Goal: Contribute content: Add original content to the website for others to see

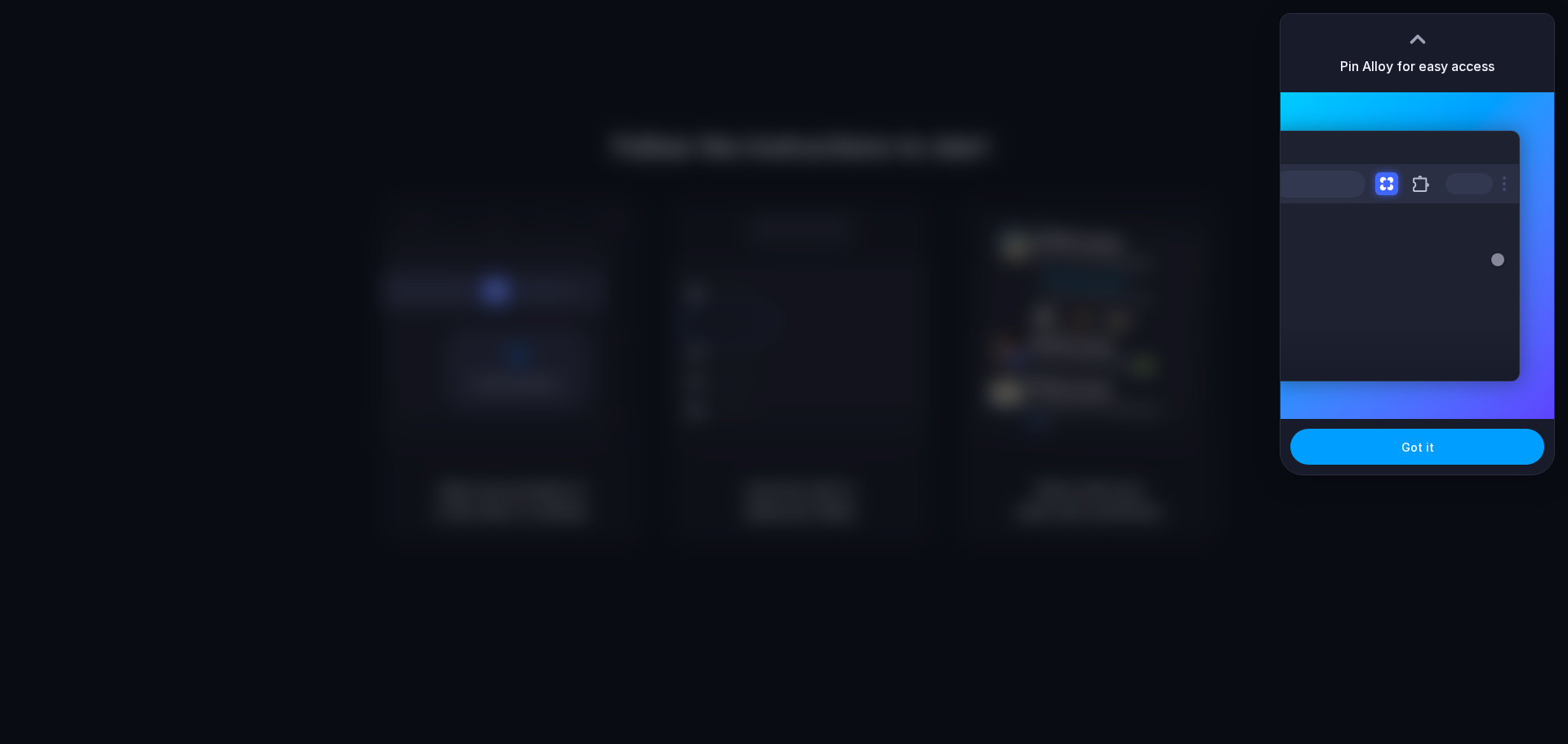
drag, startPoint x: 0, startPoint y: 0, endPoint x: 1345, endPoint y: 449, distance: 1418.0
click at [1345, 449] on button "Got it" at bounding box center [1417, 447] width 254 height 36
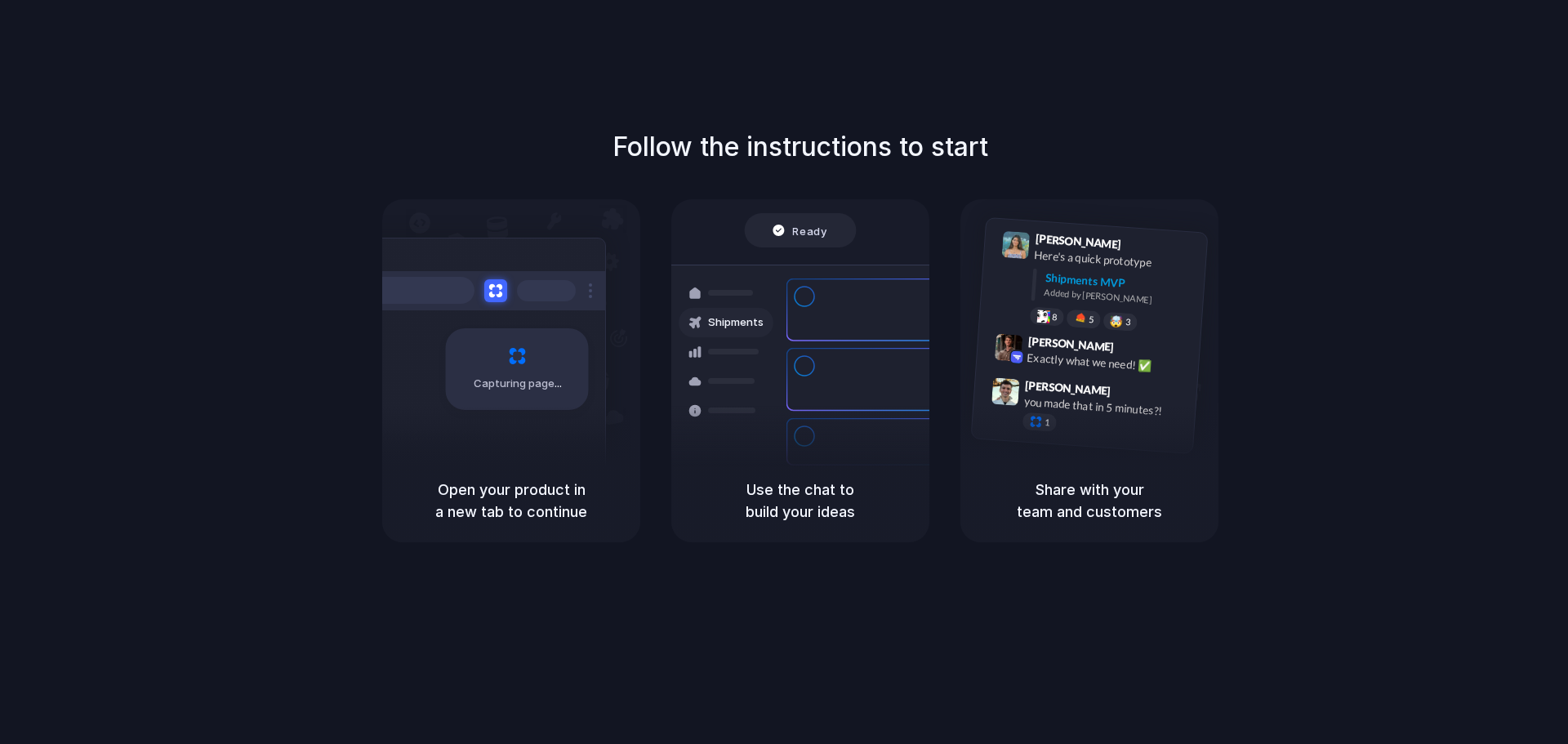
click at [784, 372] on div at bounding box center [784, 372] width 0 height 0
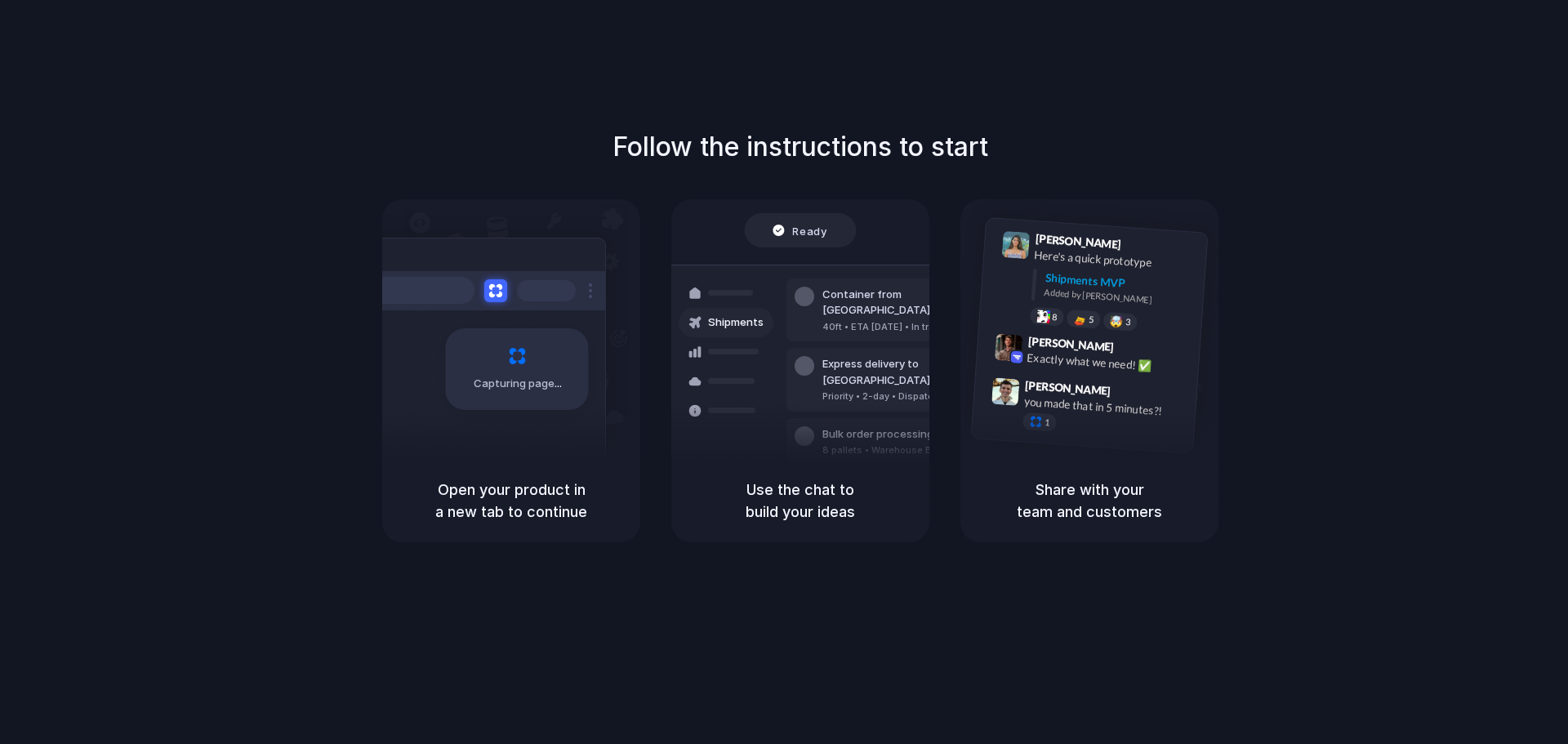
drag, startPoint x: 1406, startPoint y: 146, endPoint x: 1417, endPoint y: 156, distance: 14.9
click at [784, 372] on div at bounding box center [784, 372] width 0 height 0
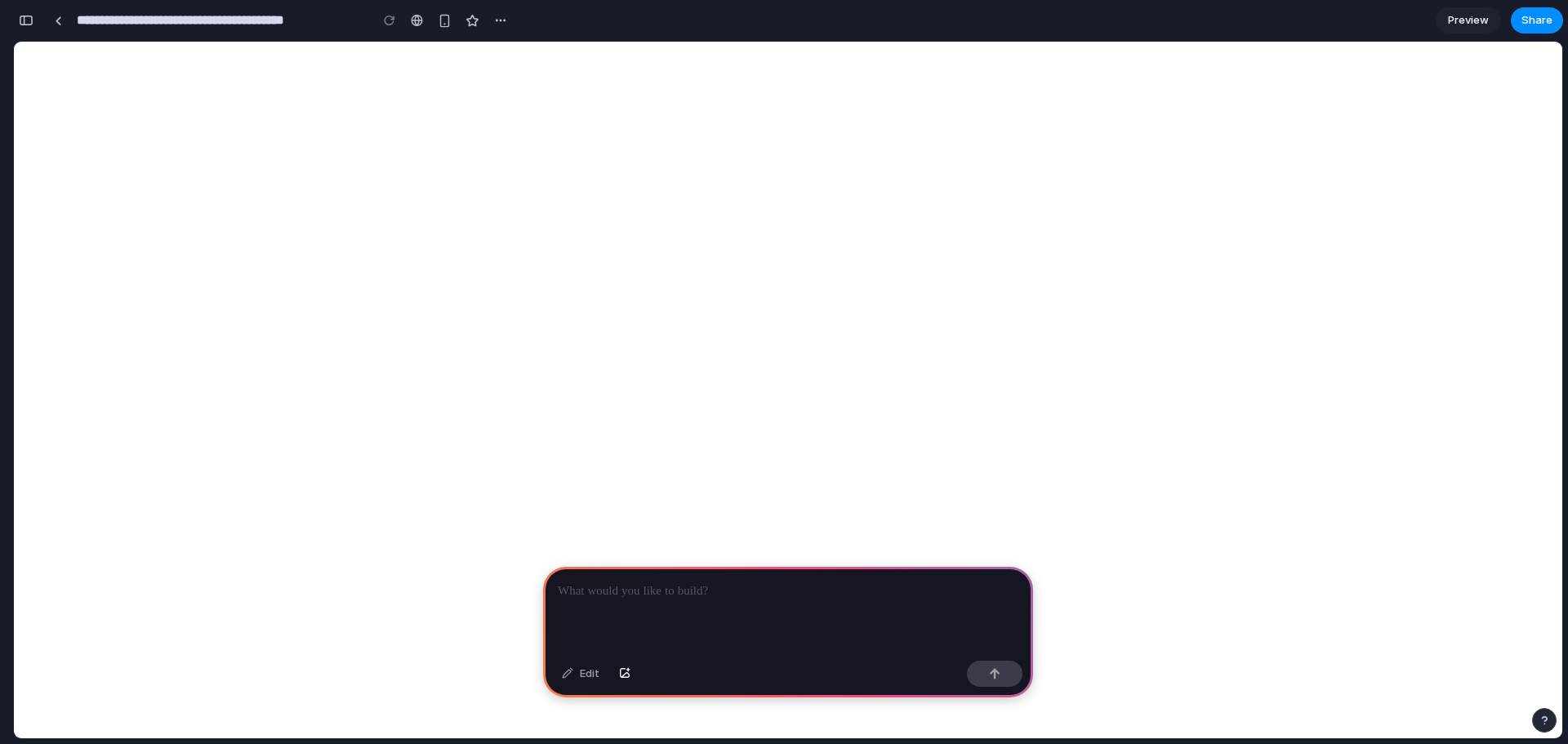
click at [730, 585] on p at bounding box center [788, 592] width 461 height 20
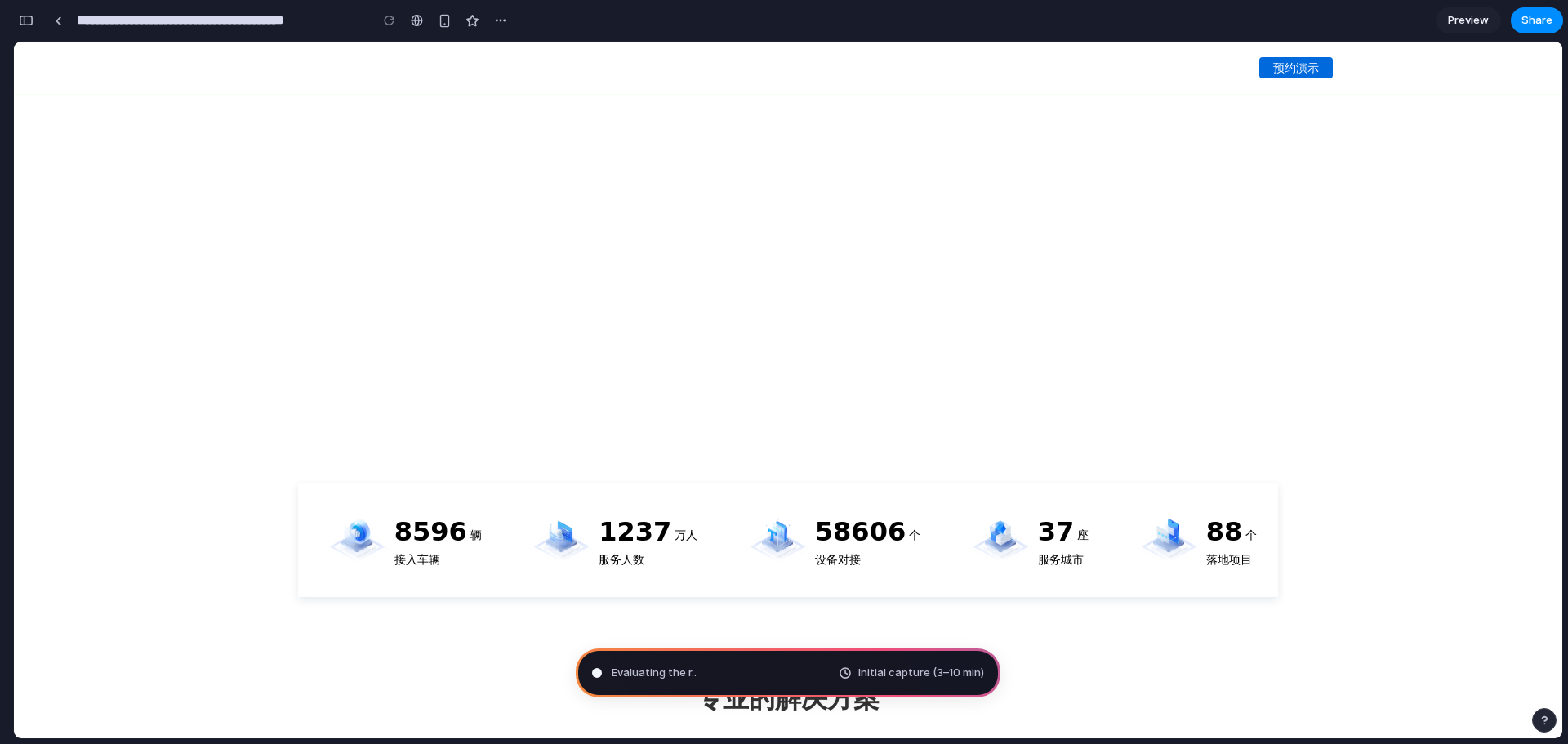
type input "**********"
click at [1480, 300] on div at bounding box center [788, 278] width 1548 height 474
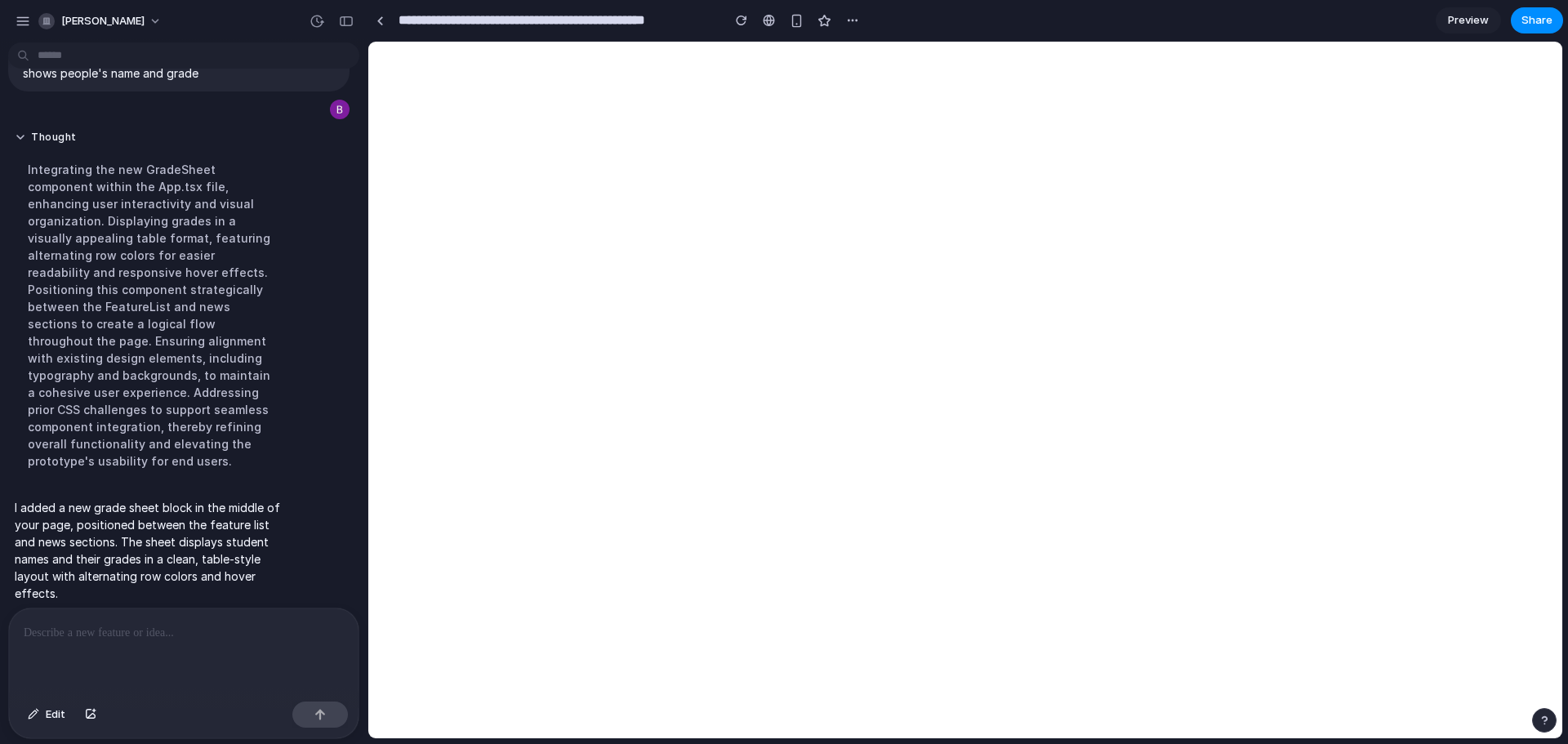
scroll to position [0, 0]
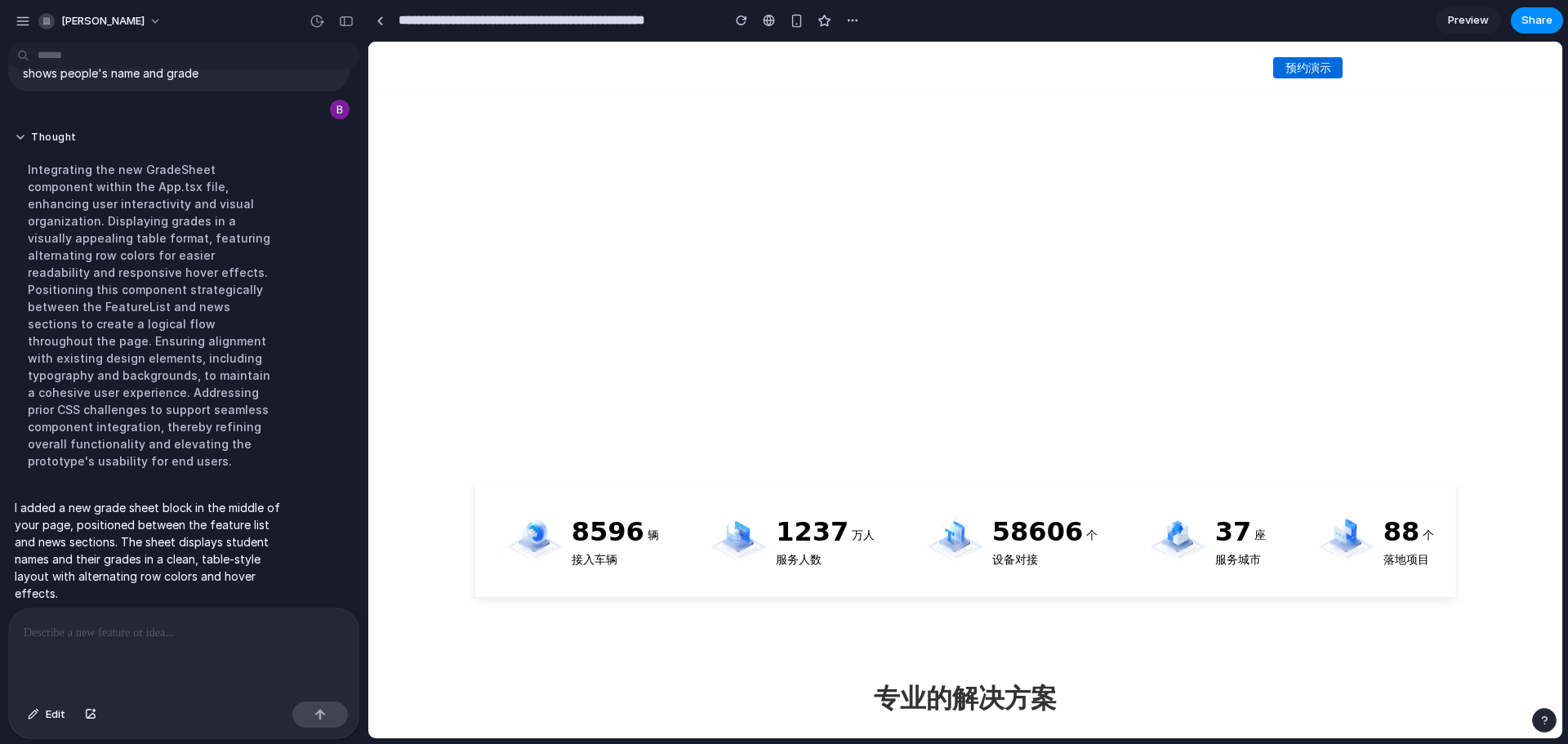
drag, startPoint x: 1060, startPoint y: 227, endPoint x: 1055, endPoint y: 309, distance: 82.2
click at [1055, 303] on div at bounding box center [965, 278] width 1194 height 474
drag, startPoint x: 890, startPoint y: 221, endPoint x: 1106, endPoint y: 349, distance: 251.1
click at [1039, 322] on div at bounding box center [965, 278] width 1194 height 474
drag, startPoint x: 1070, startPoint y: 373, endPoint x: 874, endPoint y: 361, distance: 196.4
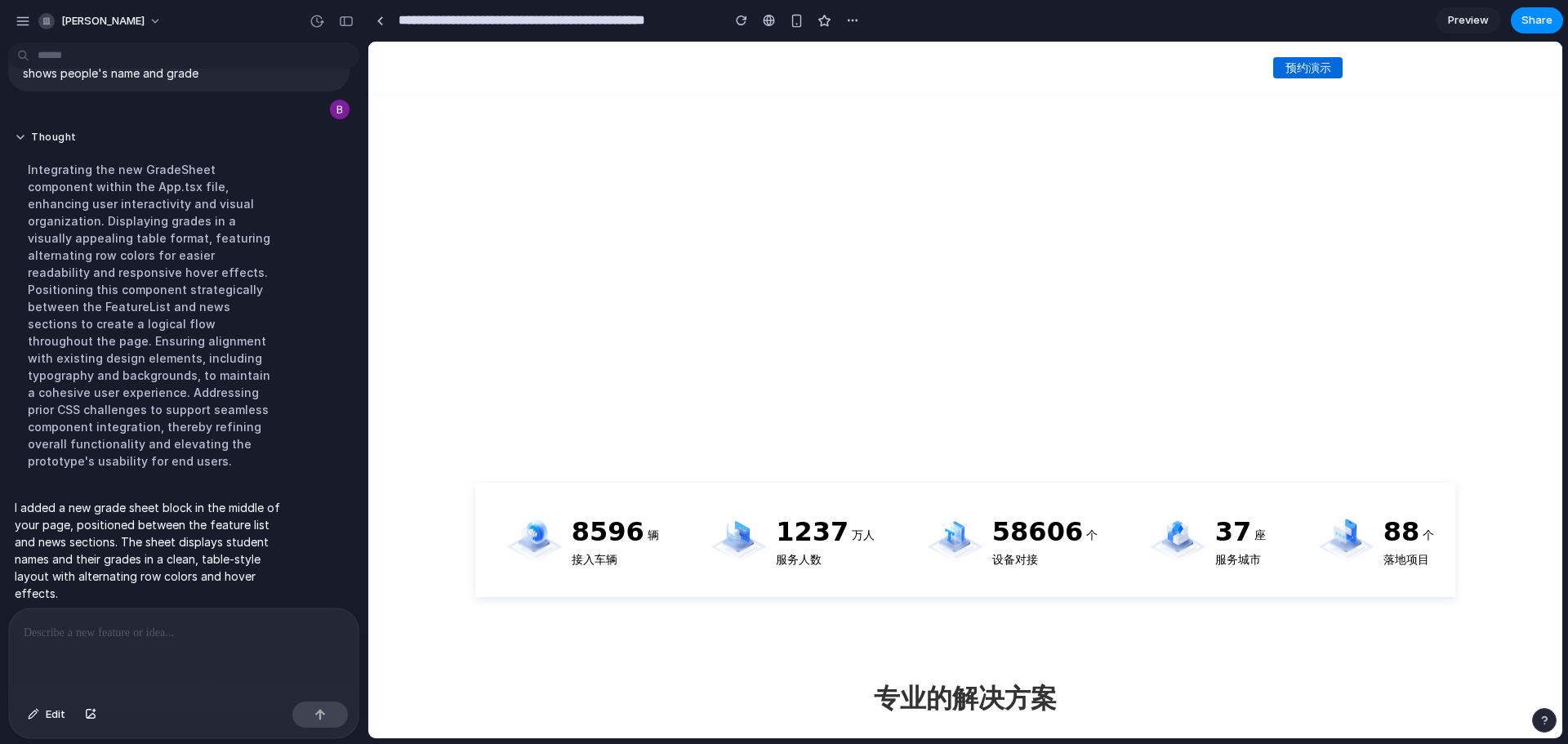
click at [994, 378] on div at bounding box center [965, 278] width 1194 height 474
click at [964, 429] on div at bounding box center [965, 278] width 1194 height 474
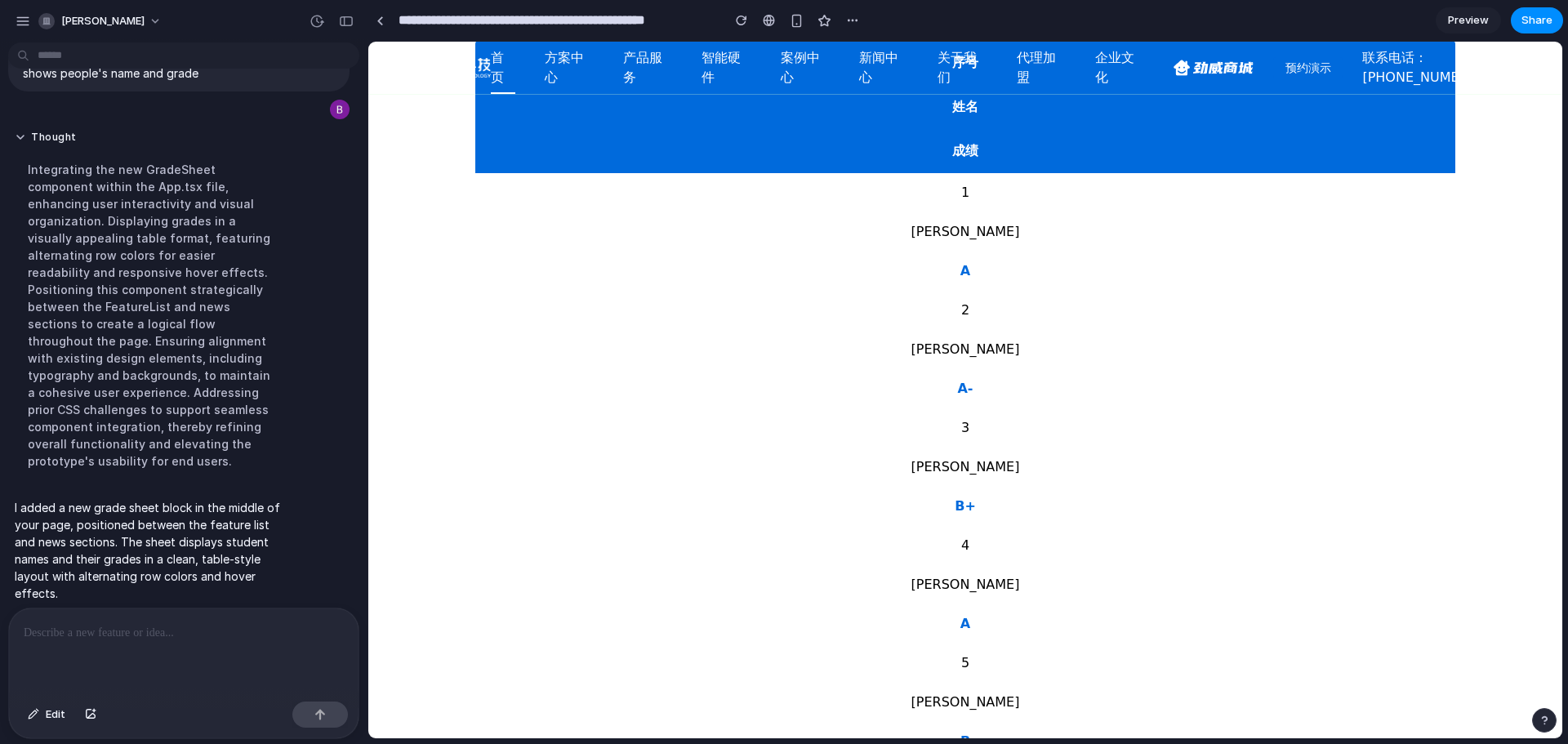
scroll to position [1716, 0]
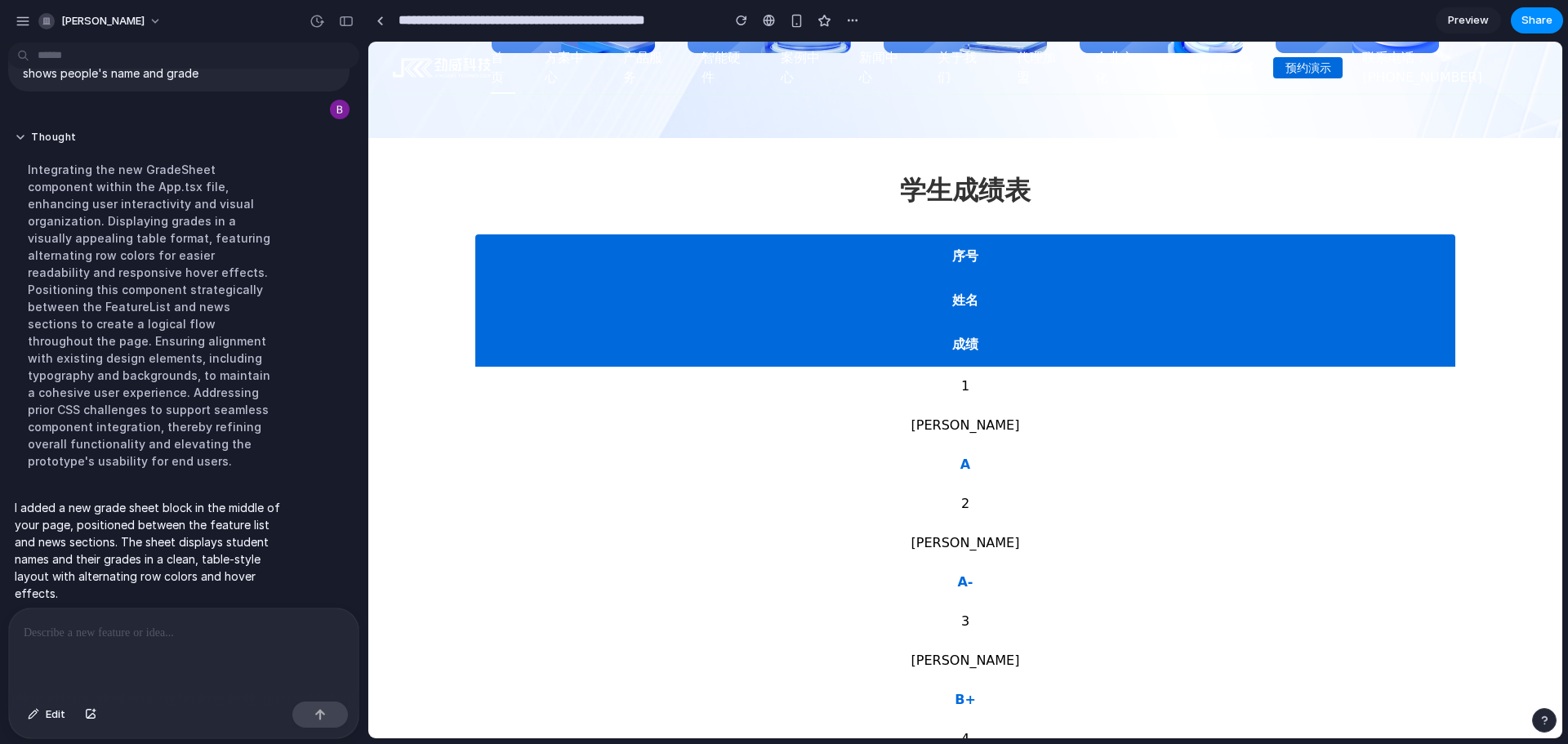
click at [962, 256] on div "序号" at bounding box center [966, 256] width 980 height 44
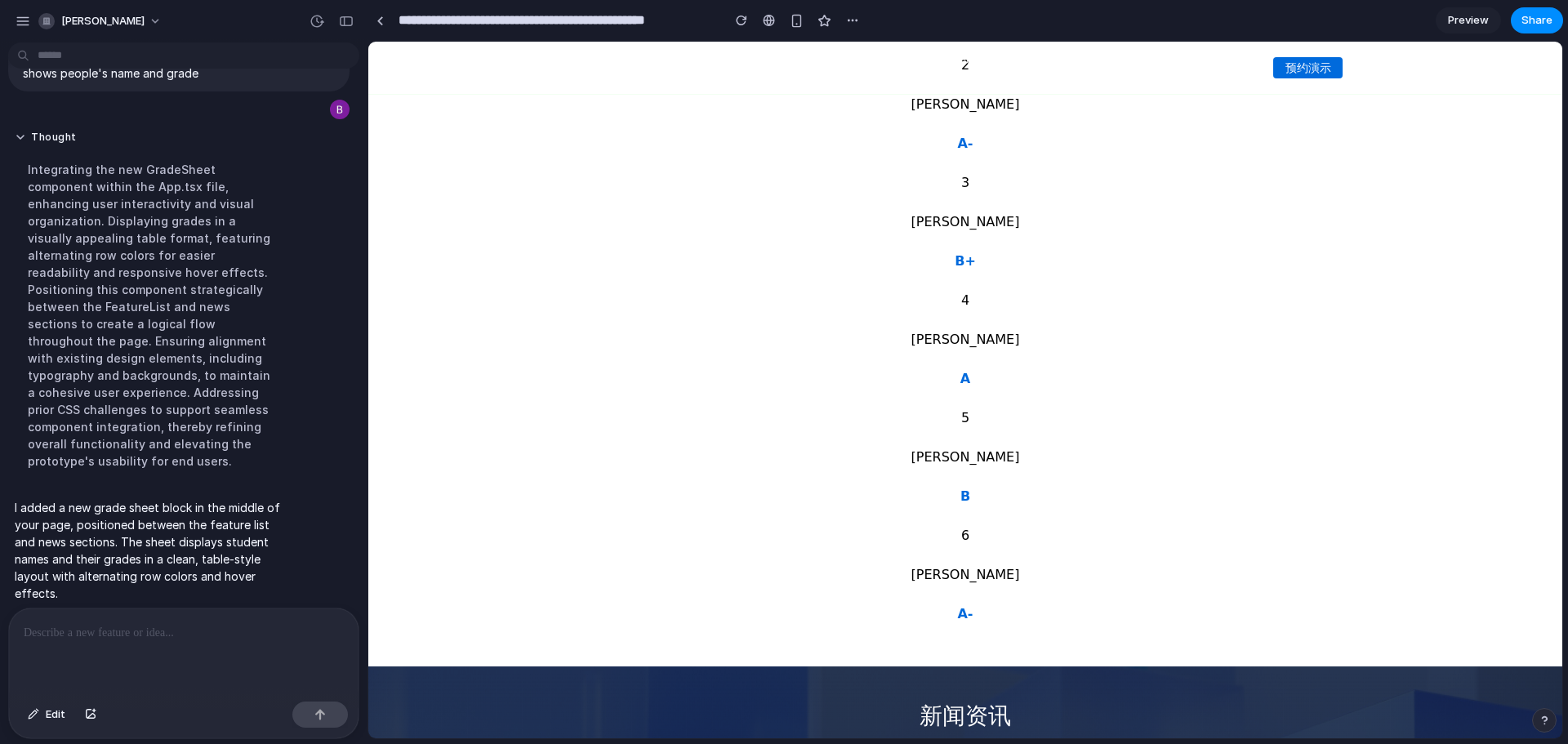
scroll to position [2124, 0]
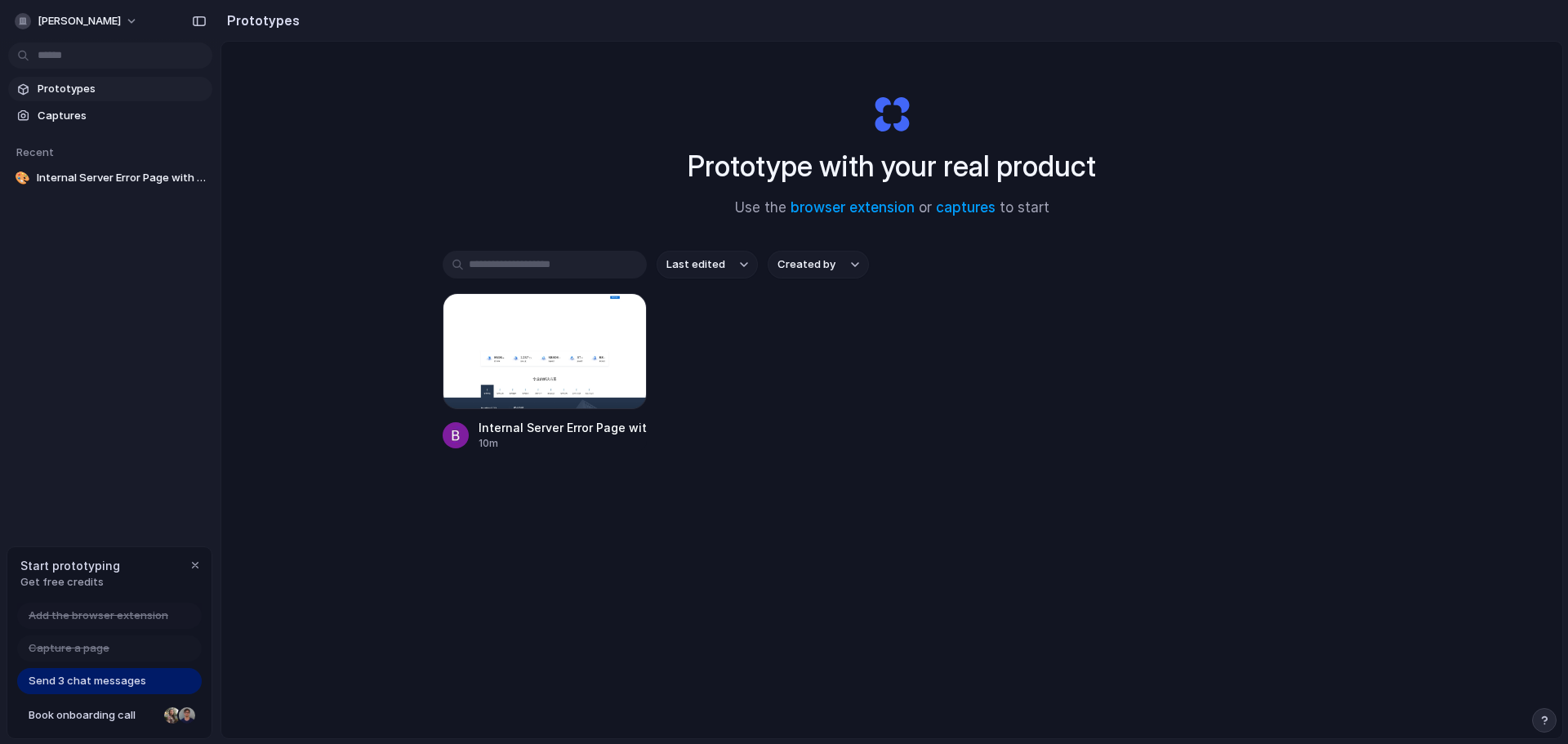
click at [1477, 298] on div "Prototype with your real product Use the browser extension or captures to start…" at bounding box center [891, 433] width 1341 height 783
